Goal: Task Accomplishment & Management: Use online tool/utility

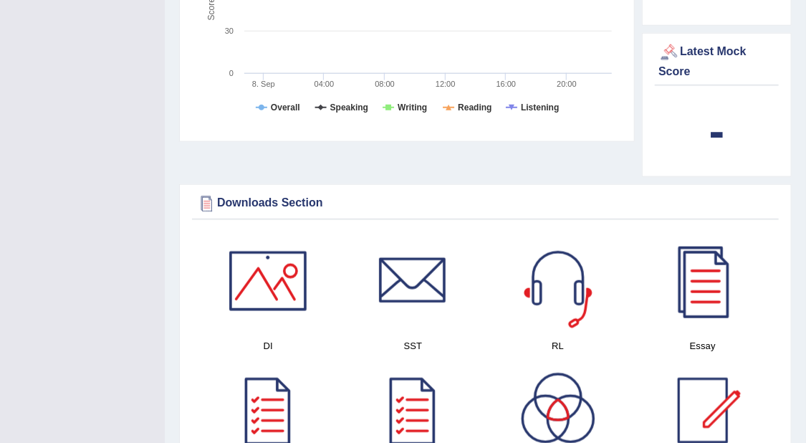
scroll to position [526, 0]
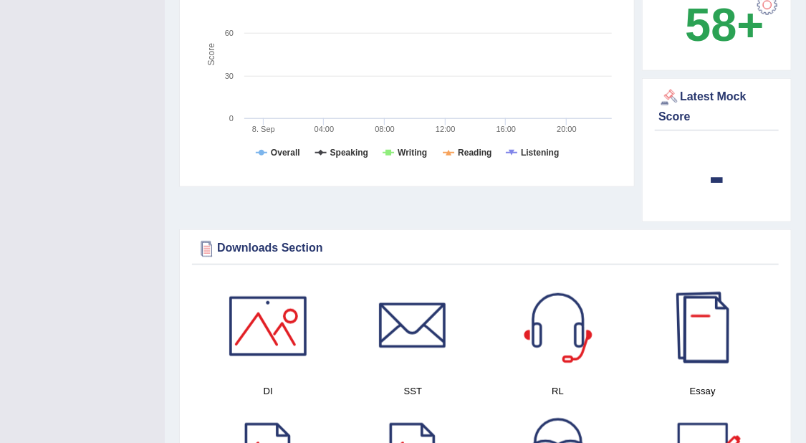
click at [715, 296] on div at bounding box center [703, 326] width 100 height 100
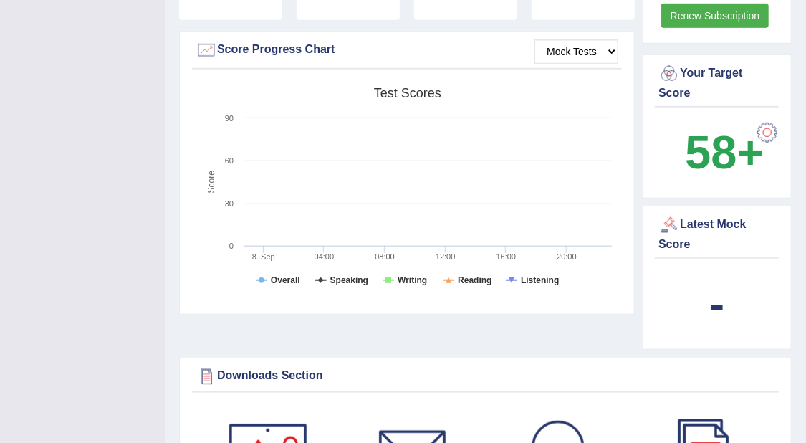
scroll to position [436, 0]
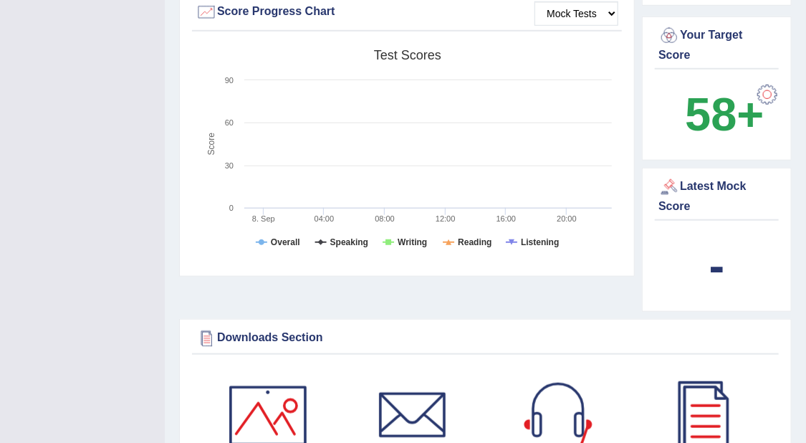
click at [713, 176] on div "Latest Mock Score" at bounding box center [716, 195] width 117 height 39
click at [666, 178] on div at bounding box center [668, 186] width 21 height 21
click at [665, 176] on div at bounding box center [668, 186] width 21 height 21
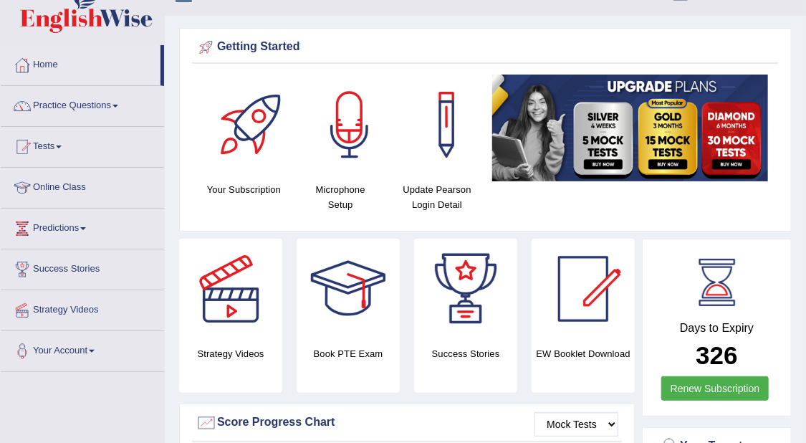
scroll to position [0, 0]
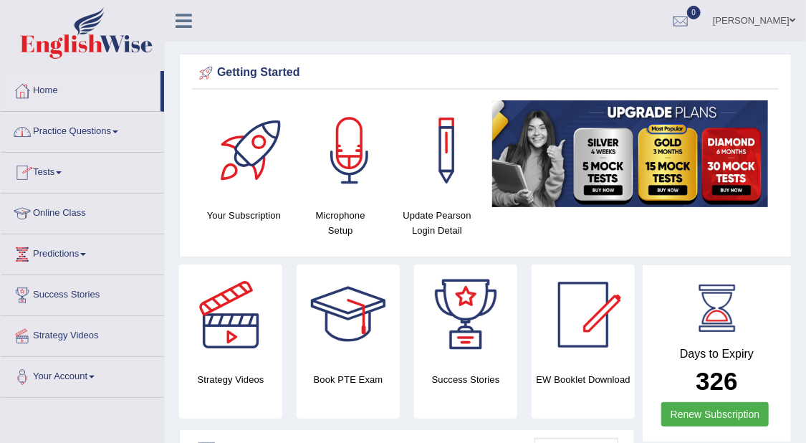
click at [59, 171] on link "Tests" at bounding box center [82, 171] width 163 height 36
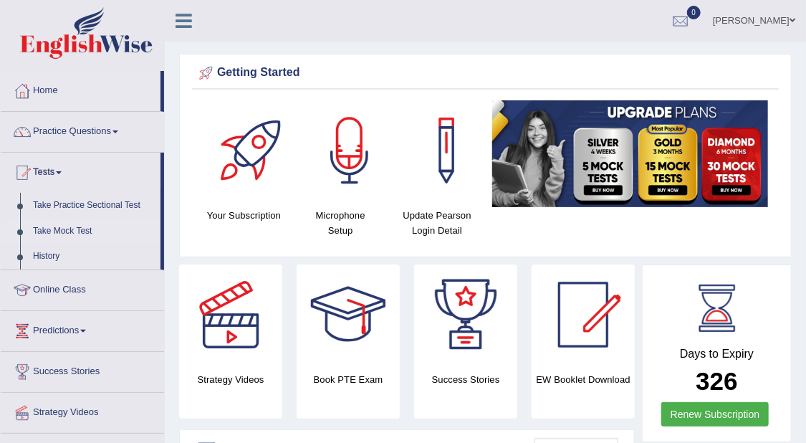
click at [72, 229] on link "Take Mock Test" at bounding box center [94, 232] width 134 height 26
click at [49, 226] on link "Take Mock Test" at bounding box center [94, 232] width 134 height 26
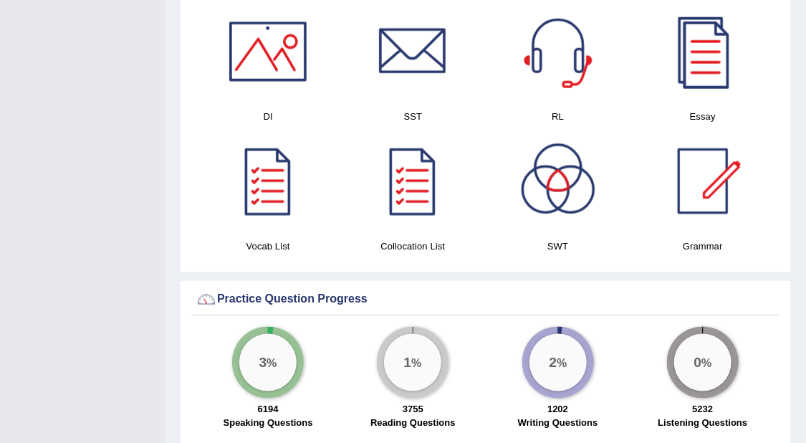
scroll to position [806, 0]
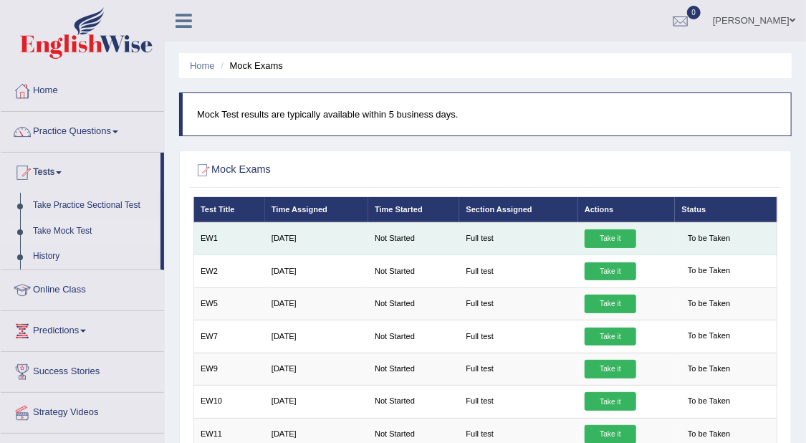
click at [607, 236] on link "Take it" at bounding box center [611, 238] width 52 height 19
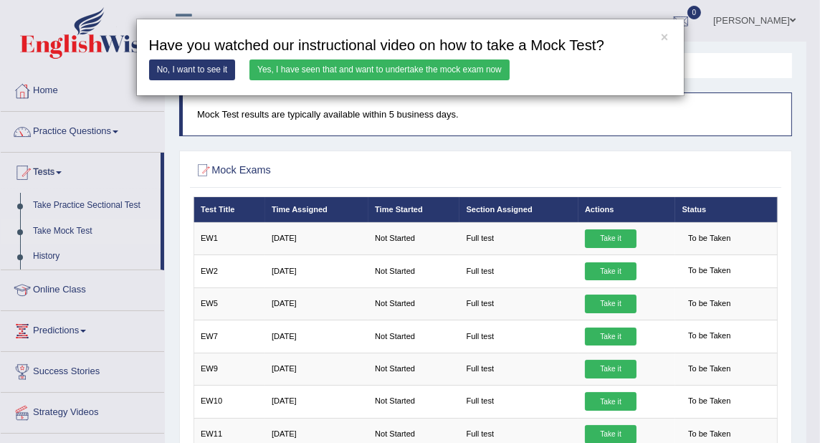
click at [200, 69] on link "No, I want to see it" at bounding box center [192, 69] width 87 height 21
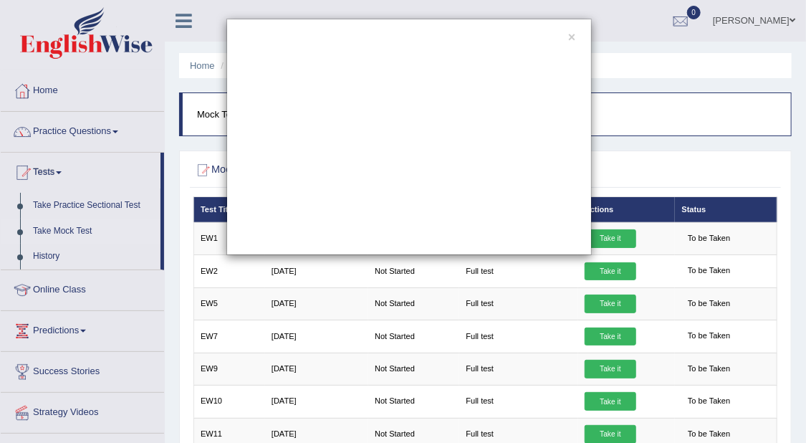
click at [152, 59] on div "×" at bounding box center [408, 137] width 795 height 236
click at [579, 31] on div "×" at bounding box center [408, 137] width 365 height 236
click at [572, 37] on button "×" at bounding box center [571, 38] width 7 height 13
